Goal: Task Accomplishment & Management: Manage account settings

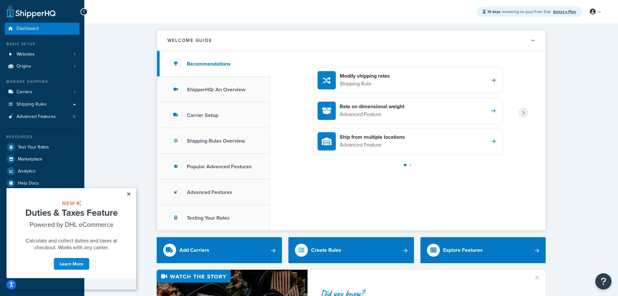
click at [129, 193] on link "×" at bounding box center [128, 194] width 11 height 12
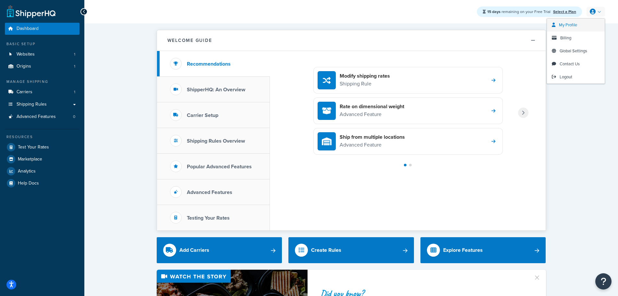
click at [576, 23] on span "My Profile" at bounding box center [568, 25] width 18 height 6
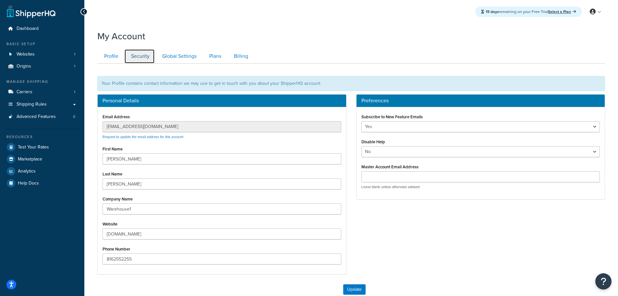
click at [137, 58] on link "Security" at bounding box center [139, 56] width 31 height 15
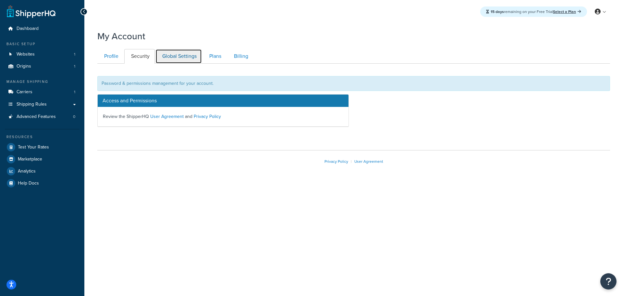
click at [184, 57] on link "Global Settings" at bounding box center [179, 56] width 46 height 15
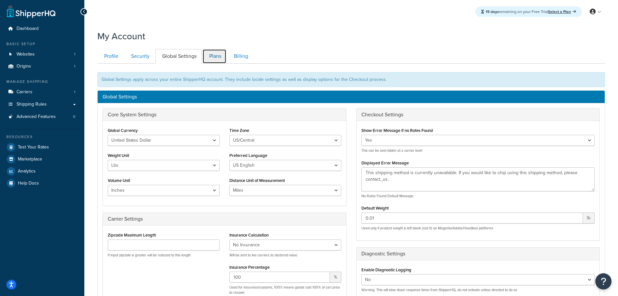
click at [211, 53] on link "Plans" at bounding box center [215, 56] width 24 height 15
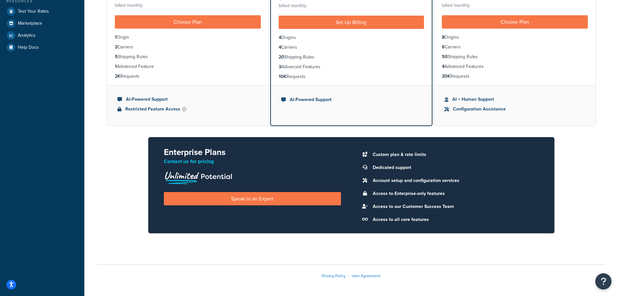
scroll to position [29, 0]
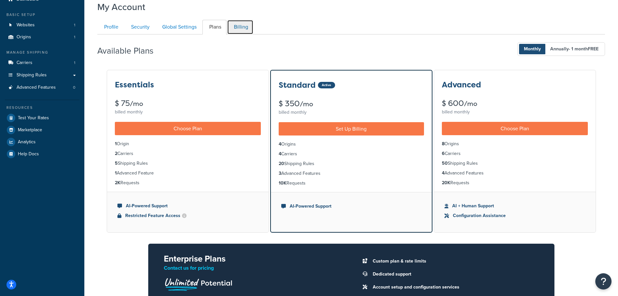
click at [238, 26] on link "Billing" at bounding box center [240, 27] width 26 height 15
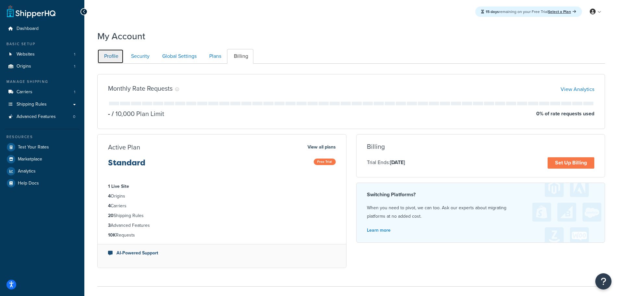
click at [115, 55] on link "Profile" at bounding box center [110, 56] width 26 height 15
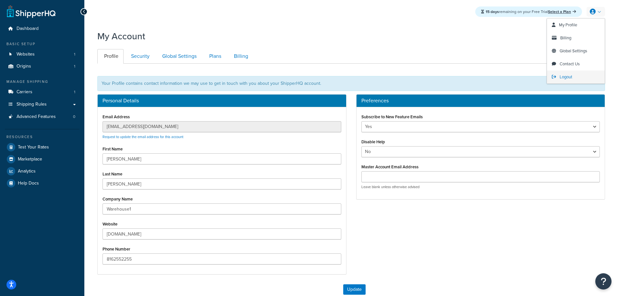
click at [569, 75] on span "Logout" at bounding box center [566, 77] width 13 height 6
